Goal: Task Accomplishment & Management: Manage account settings

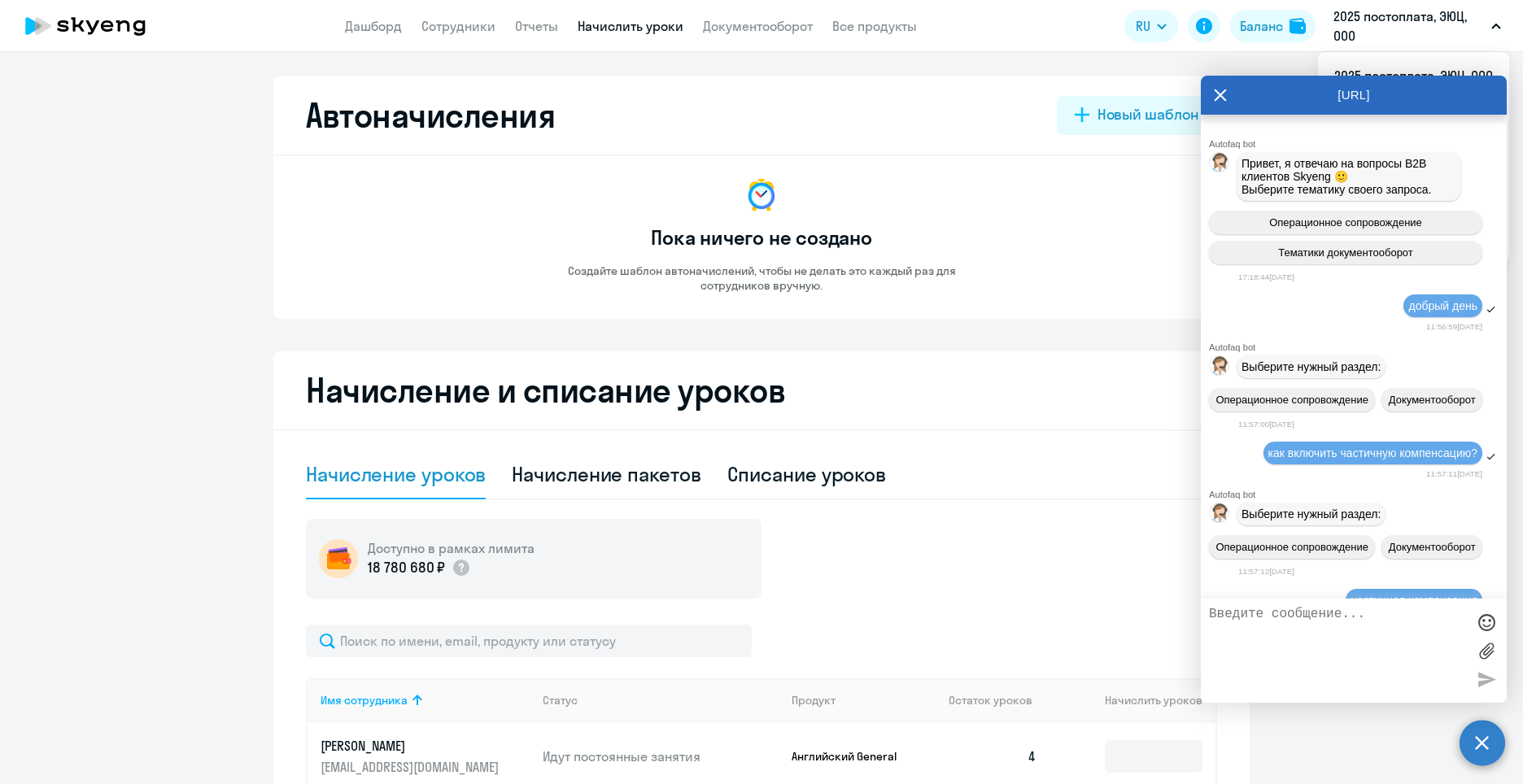
select select "10"
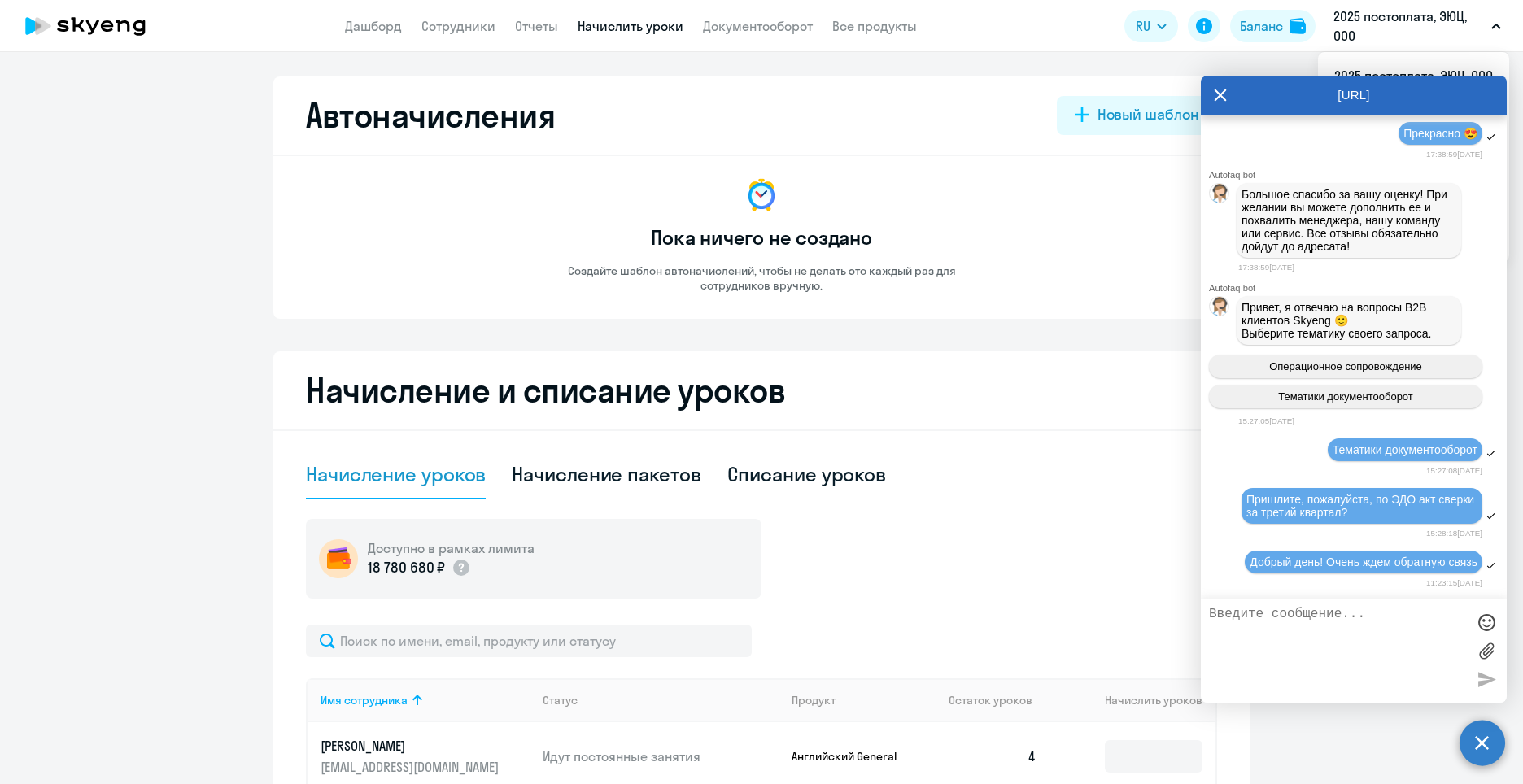
click at [1378, 637] on textarea at bounding box center [1337, 651] width 257 height 88
click at [1341, 619] on textarea at bounding box center [1337, 651] width 257 height 88
click at [1488, 623] on div at bounding box center [1486, 622] width 25 height 25
click at [1486, 623] on div at bounding box center [1486, 622] width 25 height 25
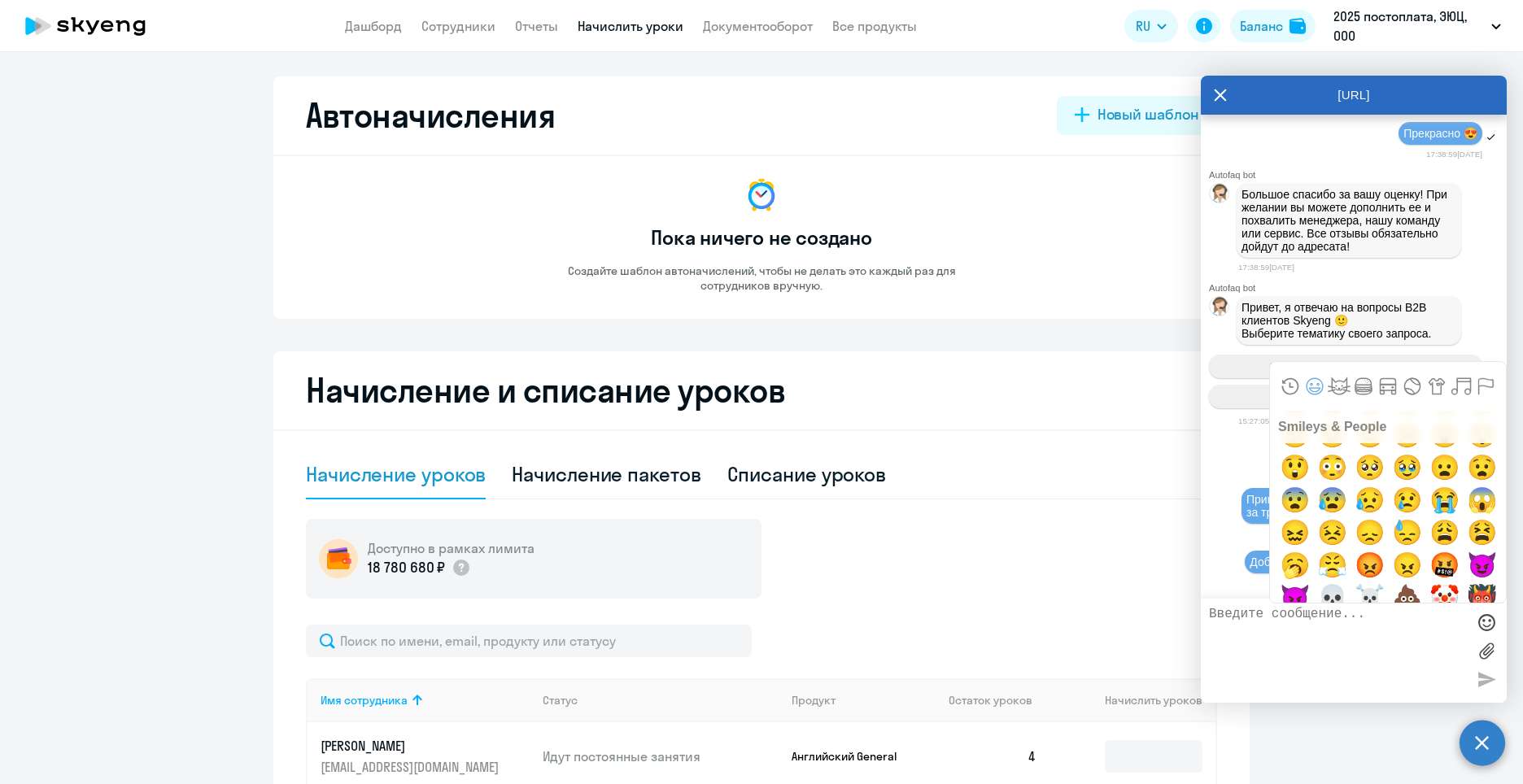
scroll to position [325, 0]
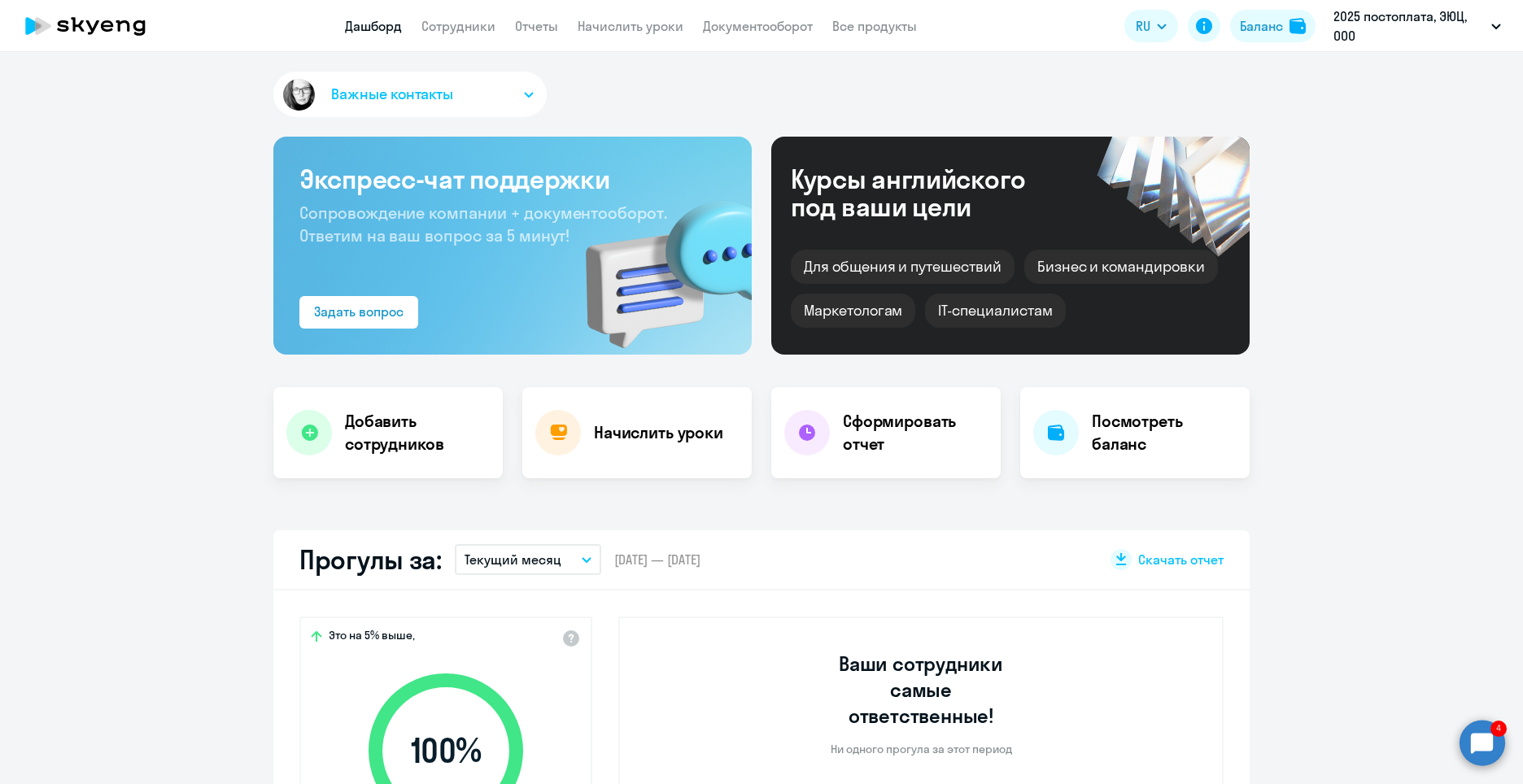
select select "30"
